Goal: Information Seeking & Learning: Learn about a topic

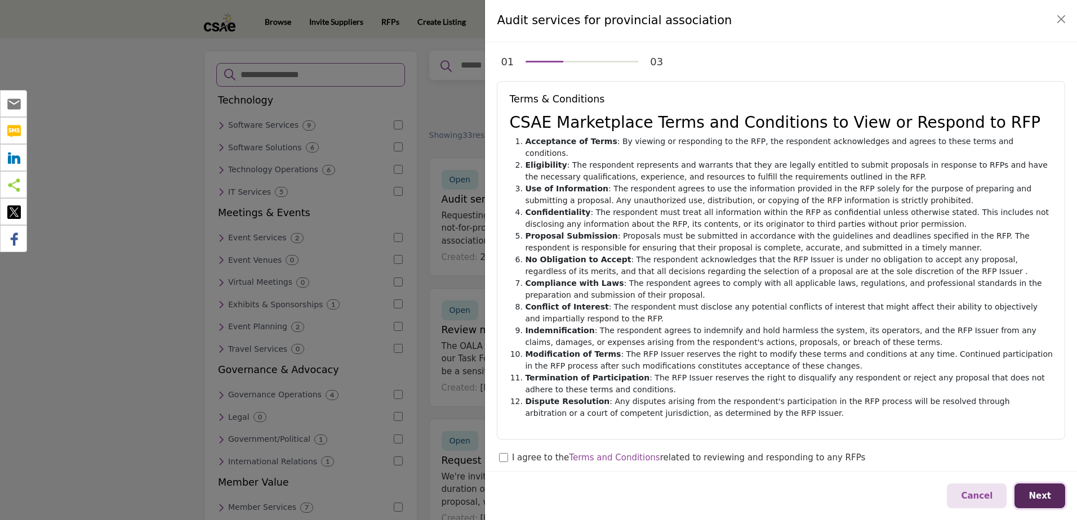
click at [1041, 491] on span "Next" at bounding box center [1039, 496] width 23 height 10
